Goal: Task Accomplishment & Management: Complete application form

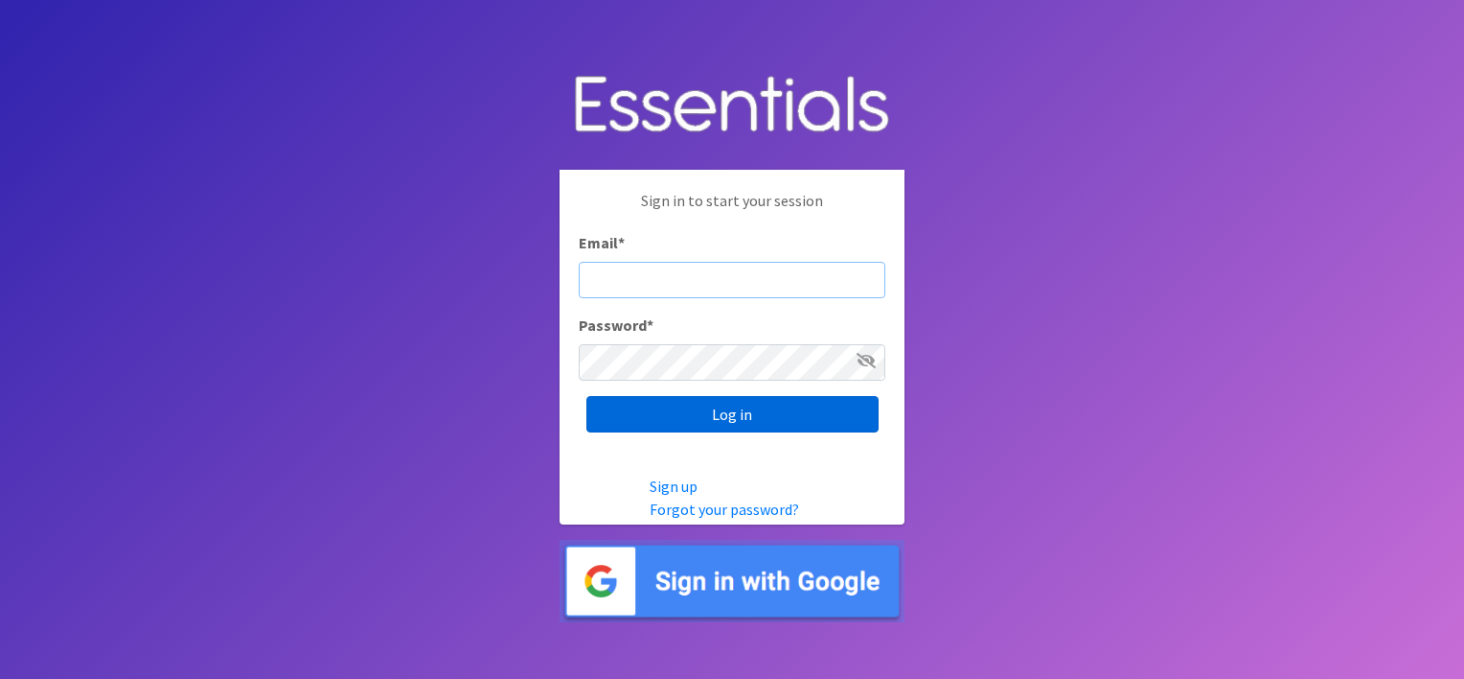
type input "[EMAIL_ADDRESS][DOMAIN_NAME]"
click at [760, 403] on input "Log in" at bounding box center [733, 414] width 292 height 36
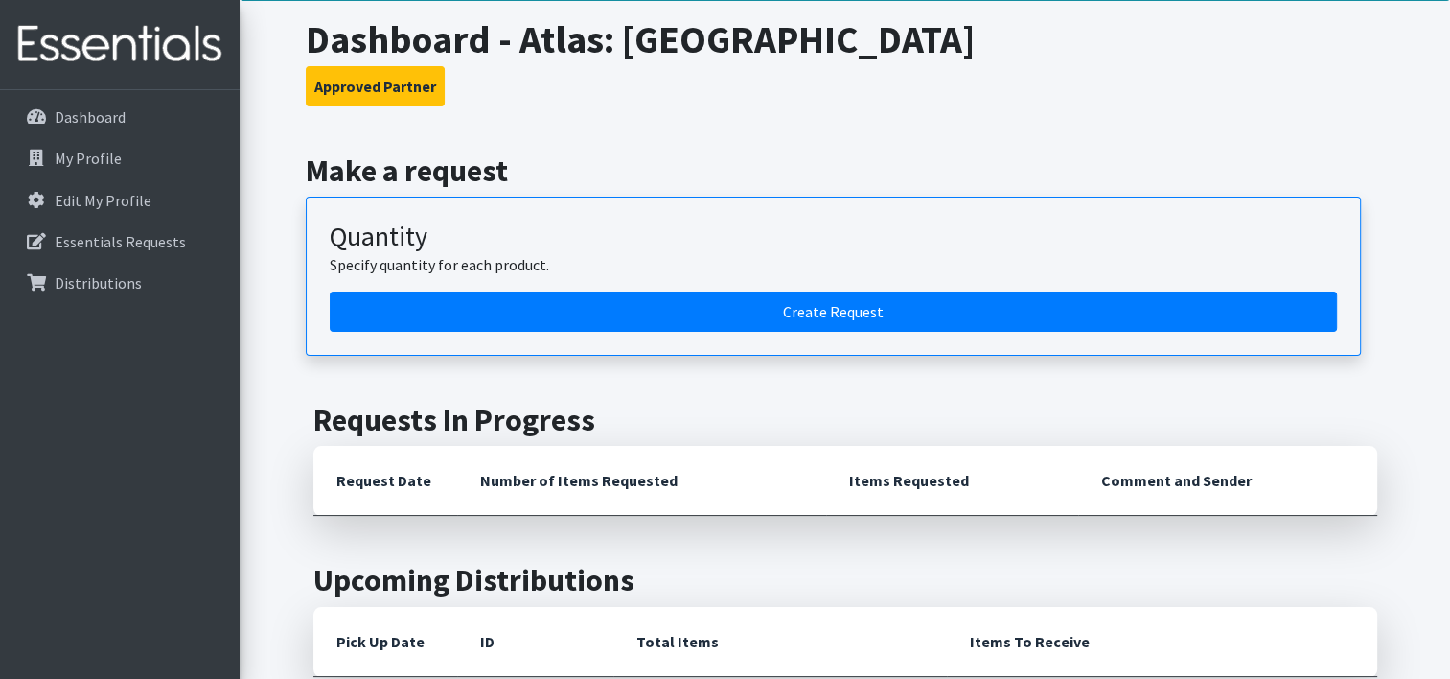
scroll to position [104, 0]
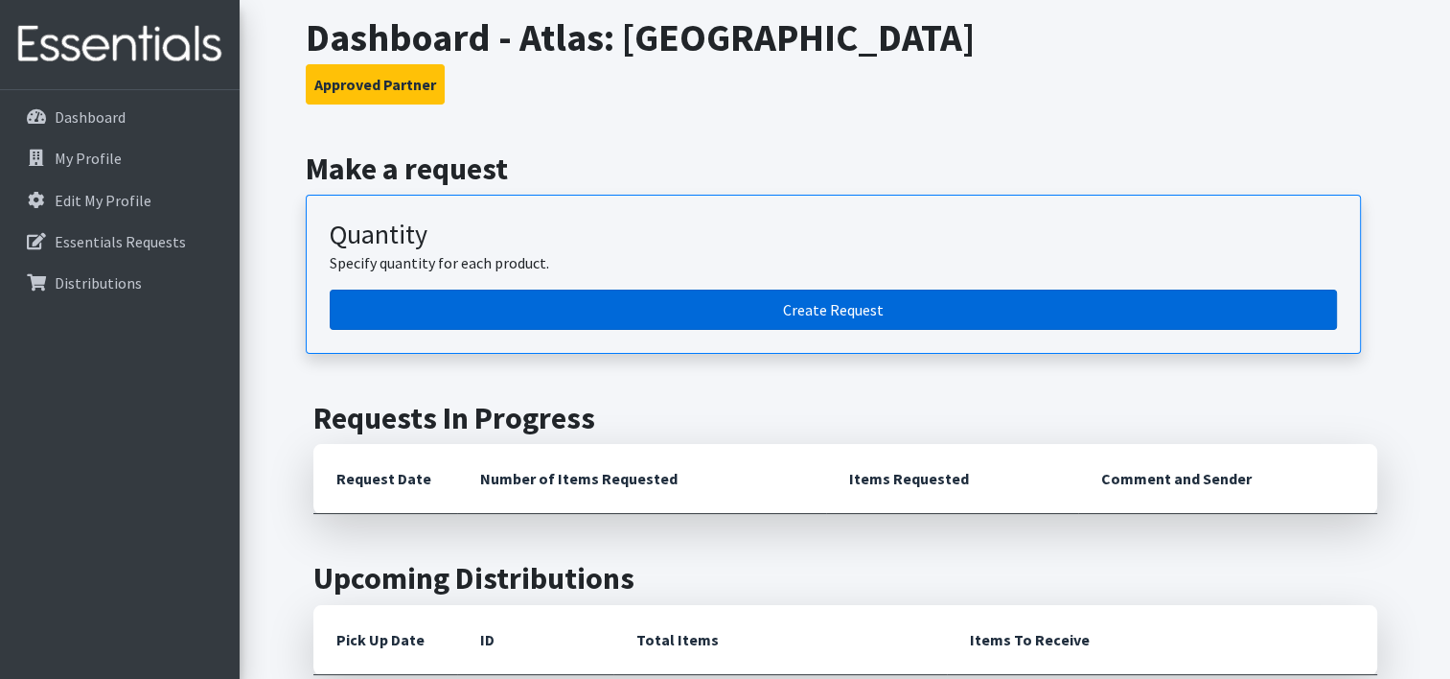
click at [850, 301] on link "Create Request" at bounding box center [833, 309] width 1007 height 40
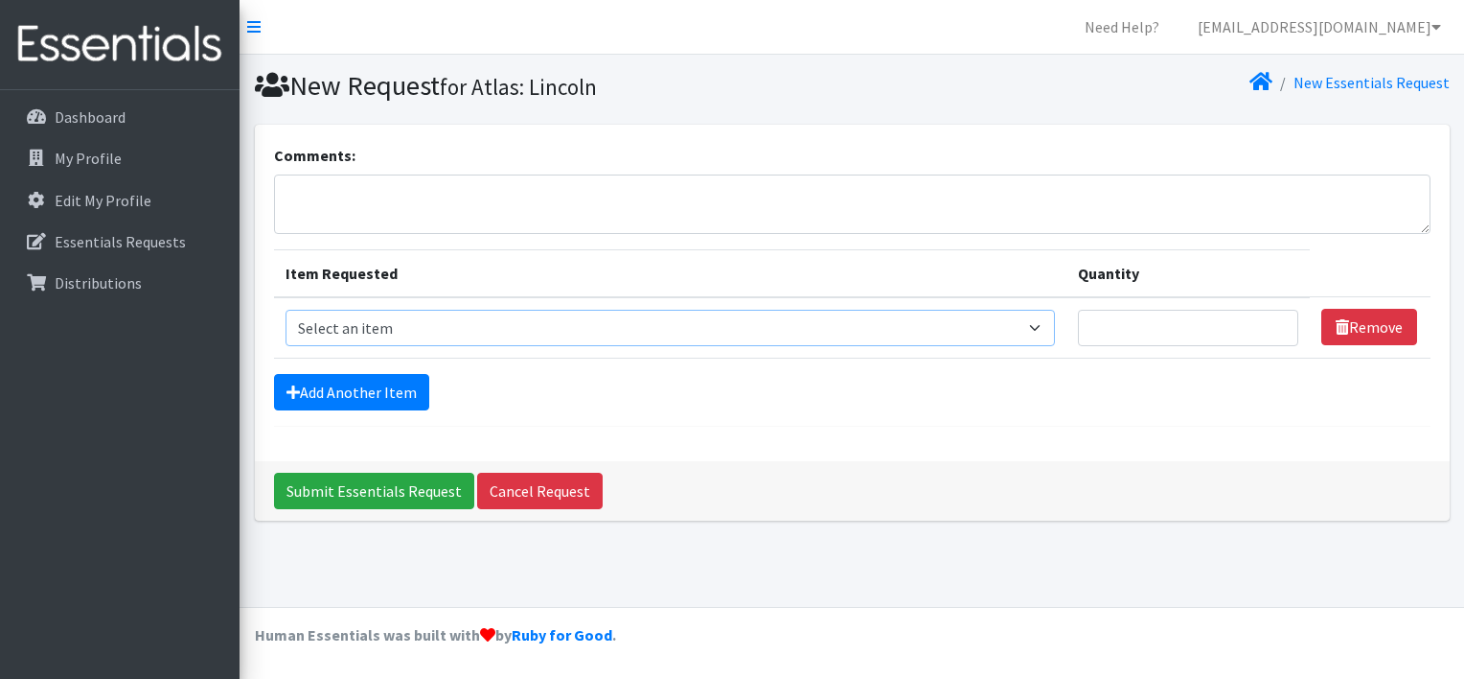
click at [414, 317] on select "Select an item Cleanse: Bar soap Clothing: Socks (list the # of pairs of socks …" at bounding box center [671, 328] width 771 height 36
click at [602, 325] on select "Select an item Cleanse: Bar soap Clothing: Socks (list the # of pairs of socks …" at bounding box center [671, 328] width 771 height 36
click at [1108, 152] on div "Comments:" at bounding box center [852, 189] width 1157 height 90
